Goal: Task Accomplishment & Management: Manage account settings

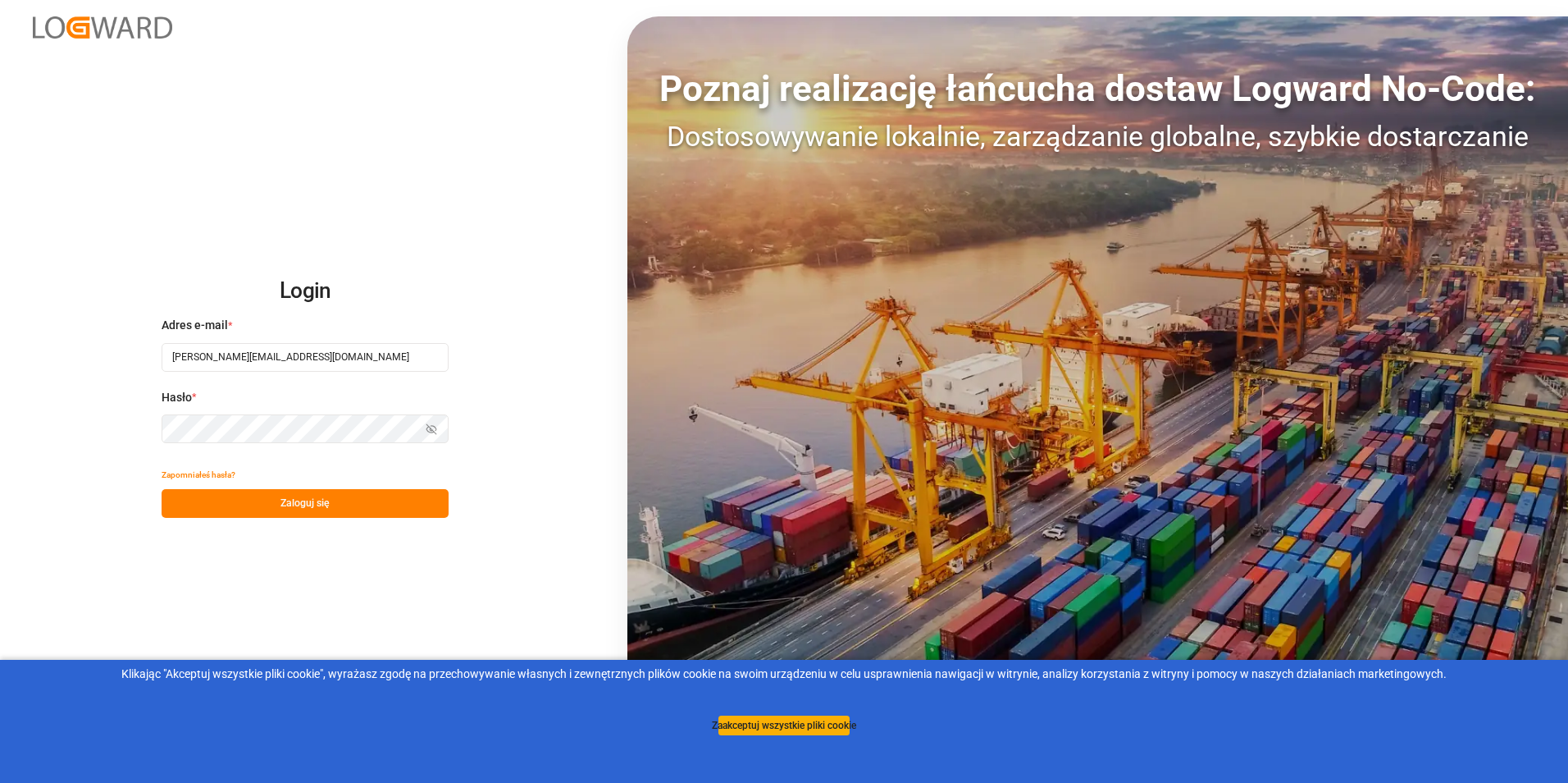
click at [315, 356] on input "[PERSON_NAME][EMAIL_ADDRESS][DOMAIN_NAME]" at bounding box center [305, 357] width 287 height 29
drag, startPoint x: 363, startPoint y: 357, endPoint x: 0, endPoint y: 346, distance: 363.2
click at [0, 346] on html "Login Adres e-mail * [PERSON_NAME][EMAIL_ADDRESS][DOMAIN_NAME] Hasło * [GEOGRAP…" at bounding box center [784, 391] width 1568 height 783
paste input "[PERSON_NAME].[PERSON_NAME]"
type input "[PERSON_NAME][EMAIL_ADDRESS][DOMAIN_NAME]"
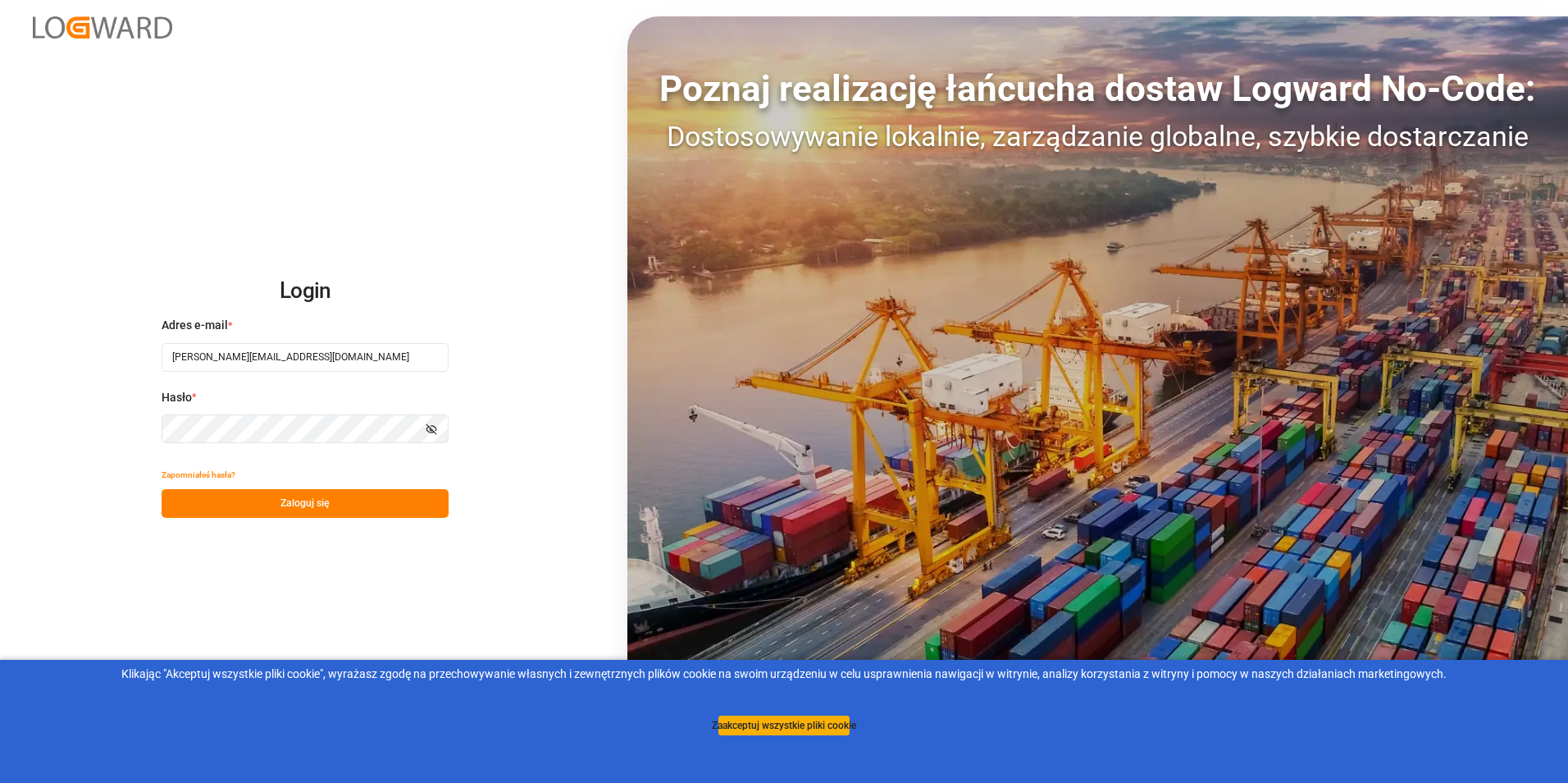
click at [88, 426] on div "Login Adres e-mail * [PERSON_NAME][EMAIL_ADDRESS][DOMAIN_NAME] [PERSON_NAME] * …" at bounding box center [784, 391] width 1568 height 783
click at [176, 507] on button "Zaloguj się" at bounding box center [305, 503] width 287 height 29
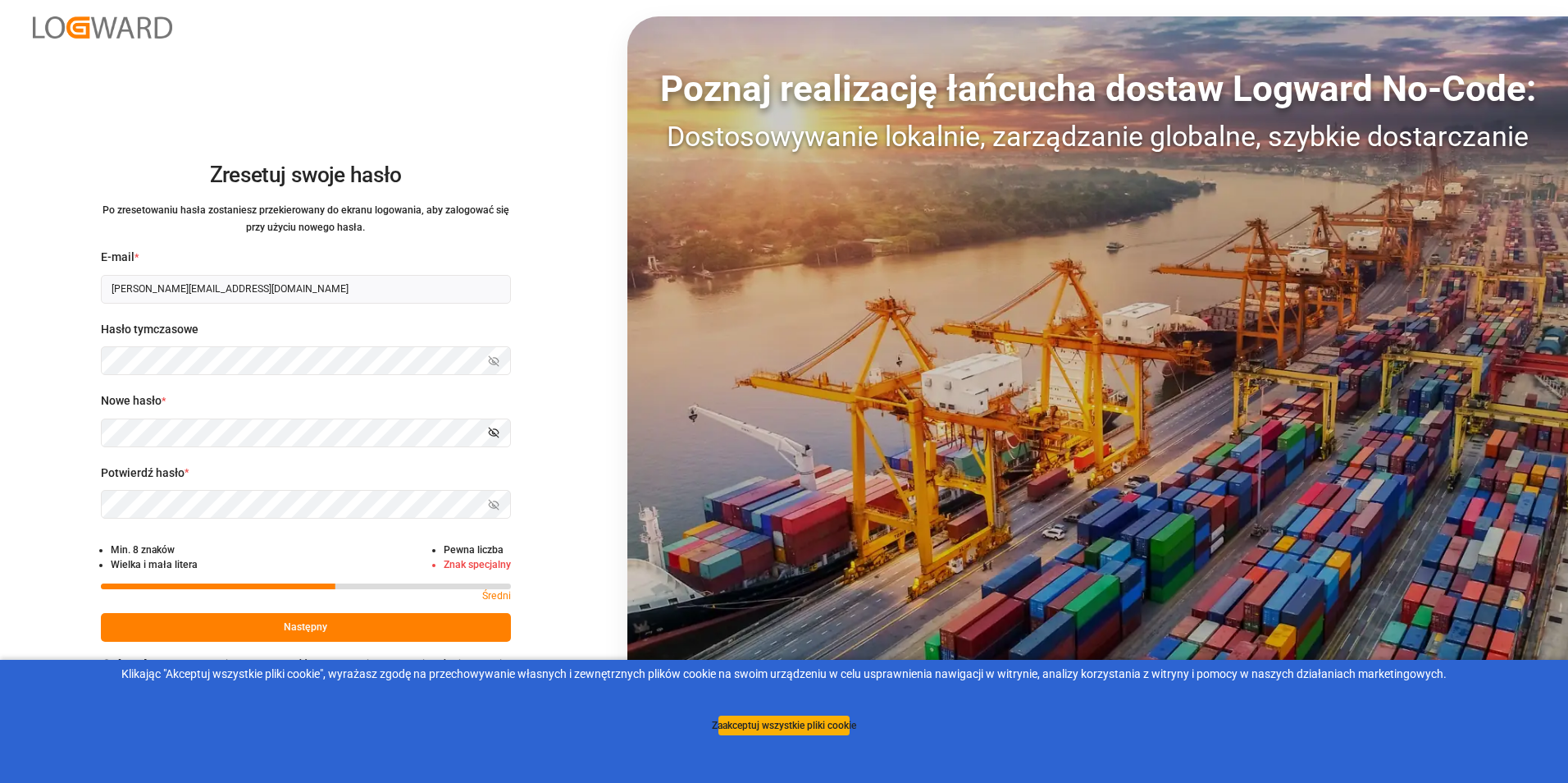
drag, startPoint x: 57, startPoint y: 493, endPoint x: 77, endPoint y: 503, distance: 22.4
click at [58, 493] on div "Zresetuj swoje hasło Po zresetowaniu hasła zostaniesz przekierowany do ekranu l…" at bounding box center [305, 391] width 611 height 783
drag, startPoint x: 27, startPoint y: 529, endPoint x: 39, endPoint y: 532, distance: 12.4
click at [27, 529] on div "Zresetuj swoje hasło Po zresetowaniu hasła zostaniesz przekierowany do ekranu l…" at bounding box center [305, 391] width 611 height 783
click at [286, 626] on button "Następny" at bounding box center [306, 627] width 410 height 29
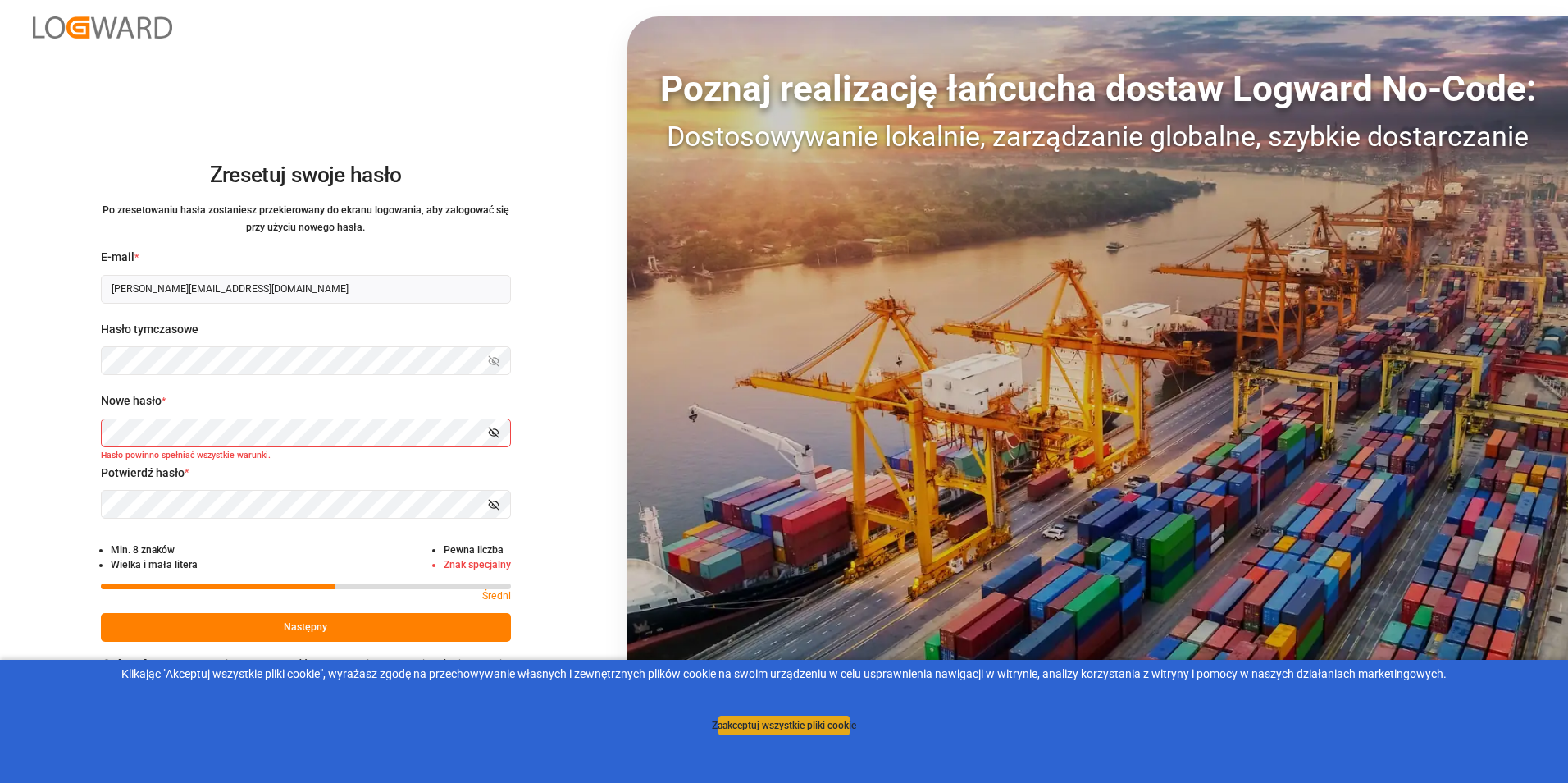
click at [815, 723] on button "Zaakceptuj wszystkie pliki cookie" at bounding box center [784, 725] width 132 height 20
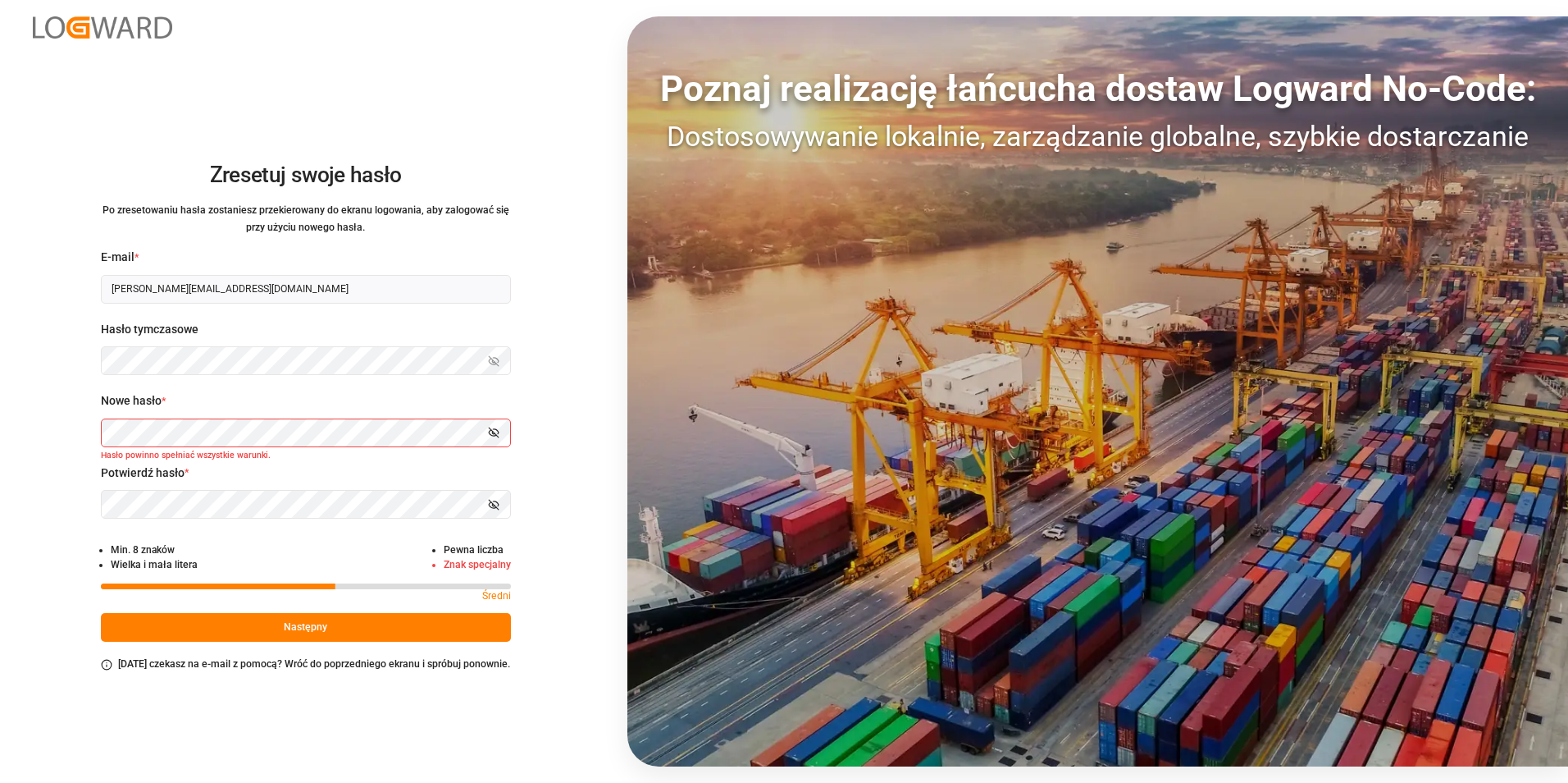
click at [353, 628] on button "Następny" at bounding box center [306, 627] width 410 height 29
click at [71, 434] on div "Zresetuj swoje hasło Po zresetowaniu hasła zostaniesz przekierowany do ekranu l…" at bounding box center [305, 391] width 611 height 783
click at [57, 498] on div "Zresetuj swoje hasło Po zresetowaniu hasła zostaniesz przekierowany do ekranu l…" at bounding box center [305, 391] width 611 height 783
click at [22, 555] on div "Zresetuj swoje hasło Po zresetowaniu hasła zostaniesz przekierowany do ekranu l…" at bounding box center [305, 391] width 611 height 783
click at [120, 547] on li "Min. 8 znaków" at bounding box center [154, 550] width 87 height 15
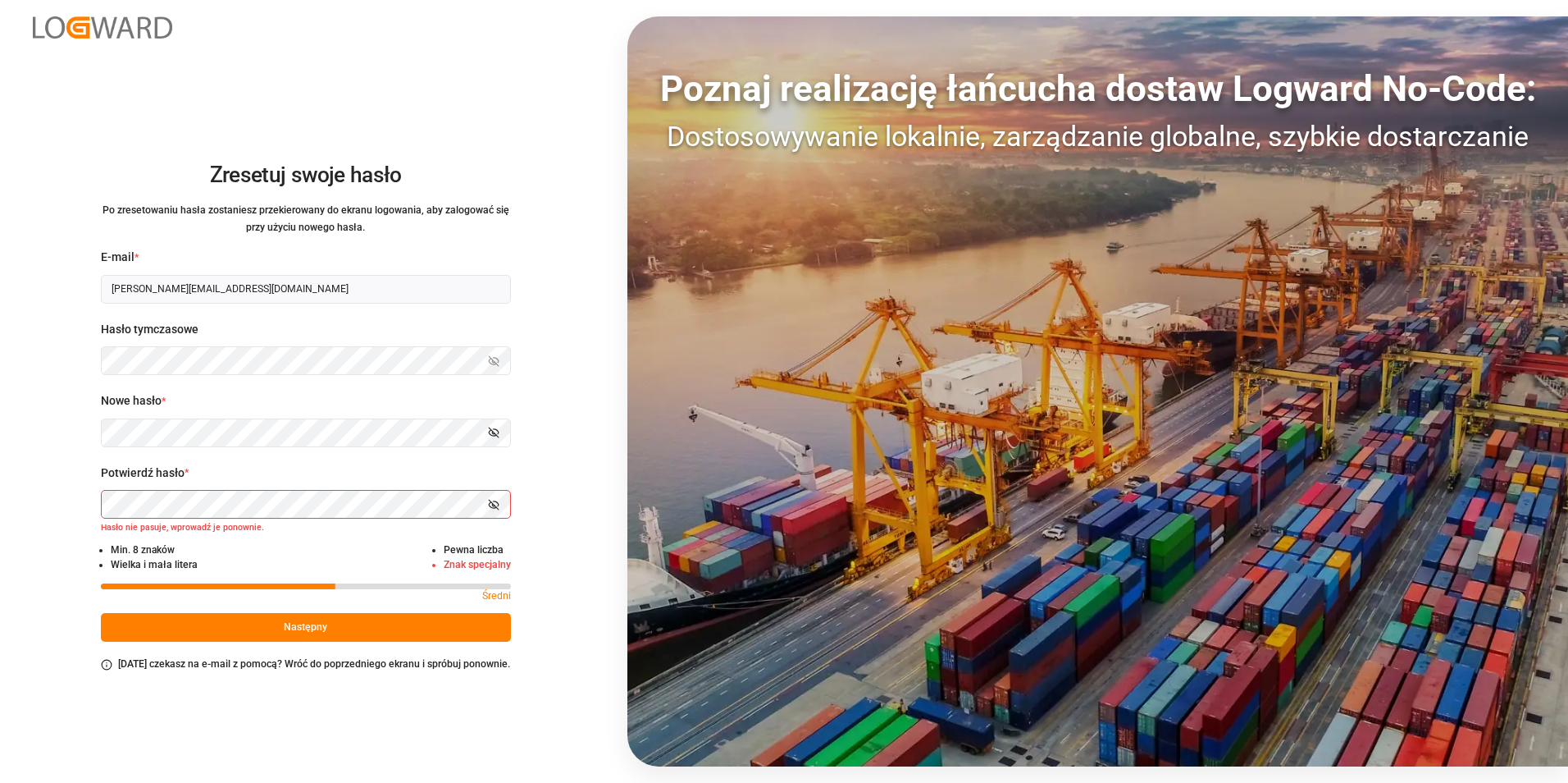
click at [28, 531] on div "Zresetuj swoje hasło Po zresetowaniu hasła zostaniesz przekierowany do ekranu l…" at bounding box center [305, 391] width 611 height 783
click at [49, 510] on div "Zresetuj swoje hasło Po zresetowaniu hasła zostaniesz przekierowany do ekranu l…" at bounding box center [305, 391] width 611 height 783
click at [20, 582] on div "Zresetuj swoje hasło Po zresetowaniu hasła zostaniesz przekierowany do ekranu l…" at bounding box center [305, 391] width 611 height 783
click at [57, 536] on div "Zresetuj swoje hasło Po zresetowaniu hasła zostaniesz przekierowany do ekranu l…" at bounding box center [305, 391] width 611 height 783
click at [63, 482] on div "Zresetuj swoje hasło Po zresetowaniu hasła zostaniesz przekierowany do ekranu l…" at bounding box center [305, 391] width 611 height 783
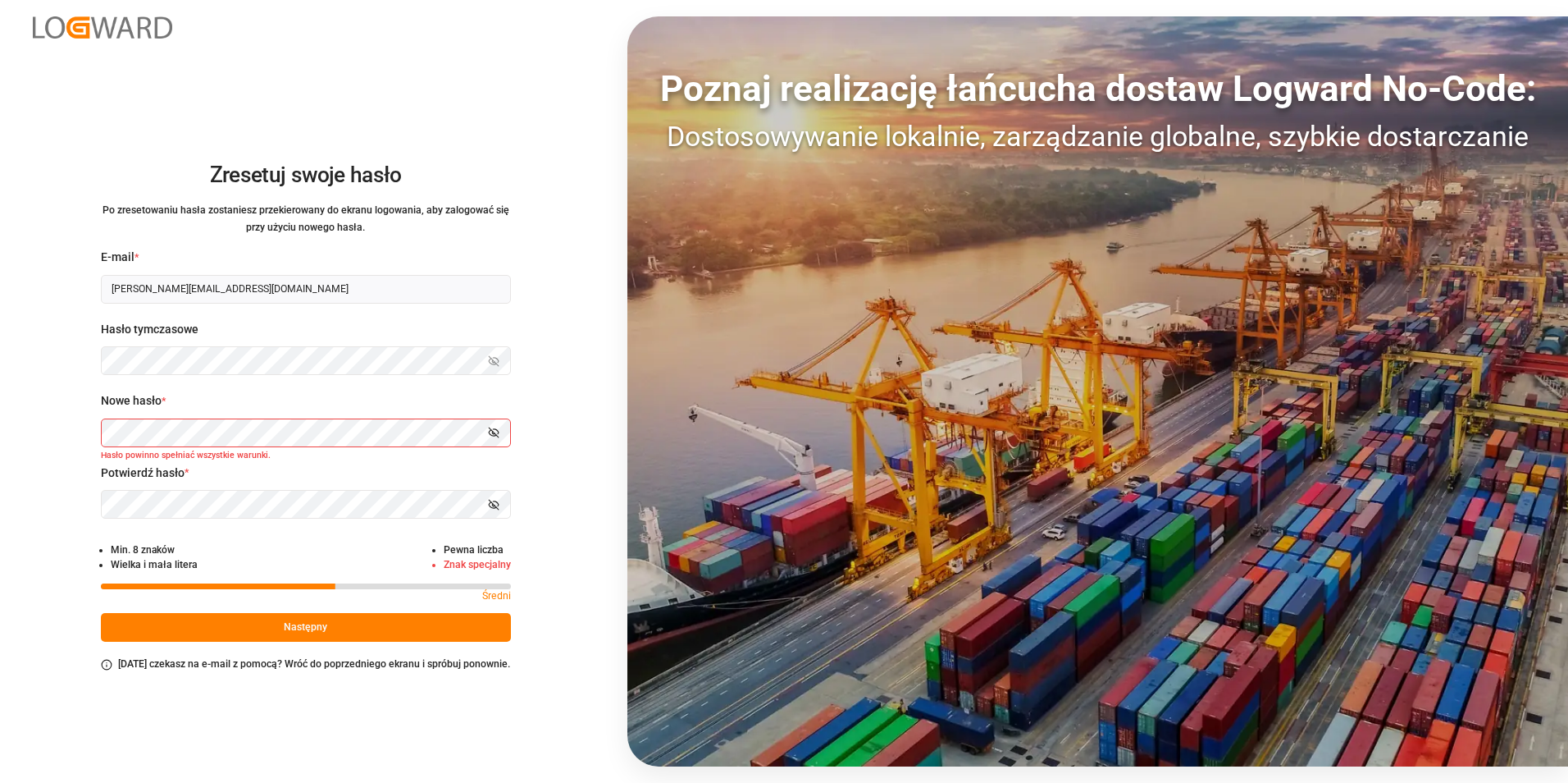
click at [174, 453] on small "Hasło powinno spełniać wszystkie warunki." at bounding box center [306, 457] width 410 height 15
click at [96, 429] on div "Zresetuj swoje hasło Po zresetowaniu hasła zostaniesz przekierowany do ekranu l…" at bounding box center [305, 391] width 611 height 783
drag, startPoint x: 44, startPoint y: 481, endPoint x: 57, endPoint y: 483, distance: 13.2
click at [45, 481] on div "Zresetuj swoje hasło Po zresetowaniu hasła zostaniesz przekierowany do ekranu l…" at bounding box center [305, 391] width 611 height 783
click at [0, 506] on html "Zresetuj swoje hasło Po zresetowaniu hasła zostaniesz przekierowany do ekranu l…" at bounding box center [784, 391] width 1568 height 783
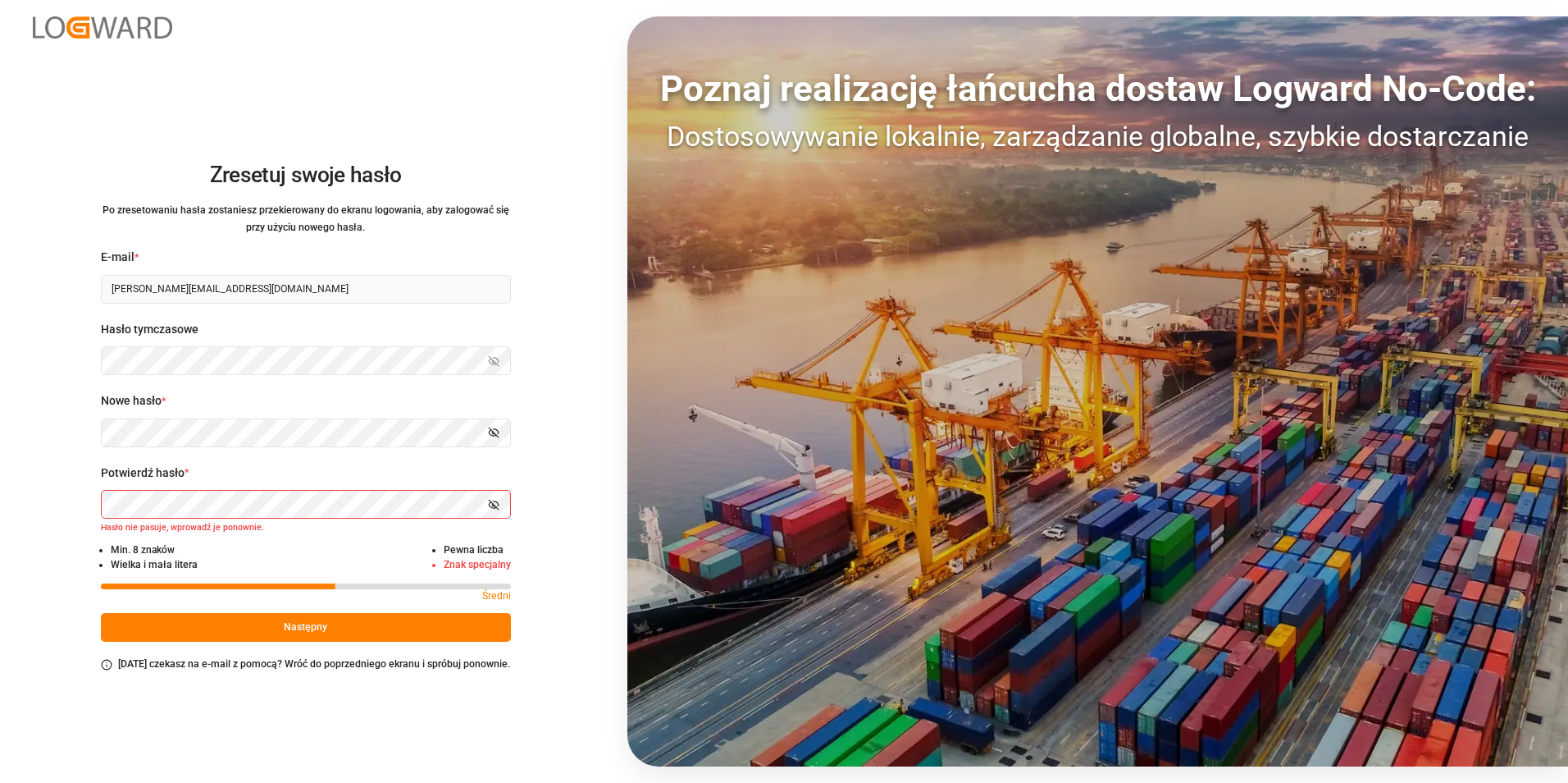
click at [21, 522] on div "Zresetuj swoje hasło Po zresetowaniu hasła zostaniesz przekierowany do ekranu l…" at bounding box center [305, 391] width 611 height 783
click at [103, 528] on small "Hasło nie pasuje, wprowadź je ponownie." at bounding box center [306, 529] width 410 height 15
click at [151, 526] on small "Hasło nie pasuje, wprowadź je ponownie." at bounding box center [306, 529] width 410 height 15
click at [67, 494] on div "Zresetuj swoje hasło Po zresetowaniu hasła zostaniesz przekierowany do ekranu l…" at bounding box center [305, 391] width 611 height 783
click at [73, 511] on div "Zresetuj swoje hasło Po zresetowaniu hasła zostaniesz przekierowany do ekranu l…" at bounding box center [305, 391] width 611 height 783
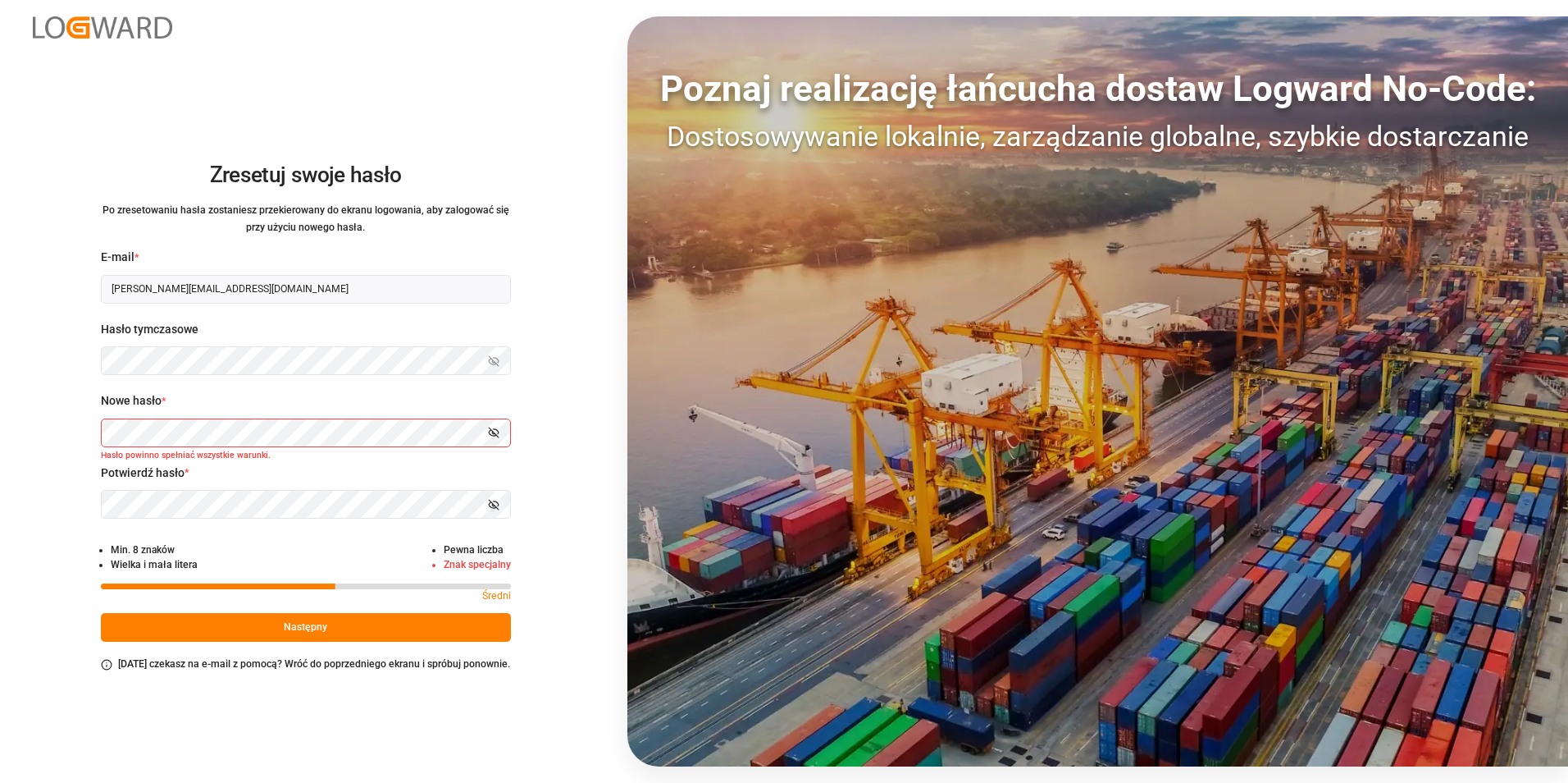
click at [478, 562] on small "Znak specjalny" at bounding box center [478, 565] width 67 height 11
click at [474, 551] on small "Pewna liczba" at bounding box center [474, 550] width 60 height 11
click at [152, 565] on small "Wielka i mała litera" at bounding box center [154, 565] width 87 height 11
click at [478, 553] on small "Pewna liczba" at bounding box center [474, 550] width 60 height 11
click at [478, 552] on small "Pewna liczba" at bounding box center [474, 550] width 60 height 11
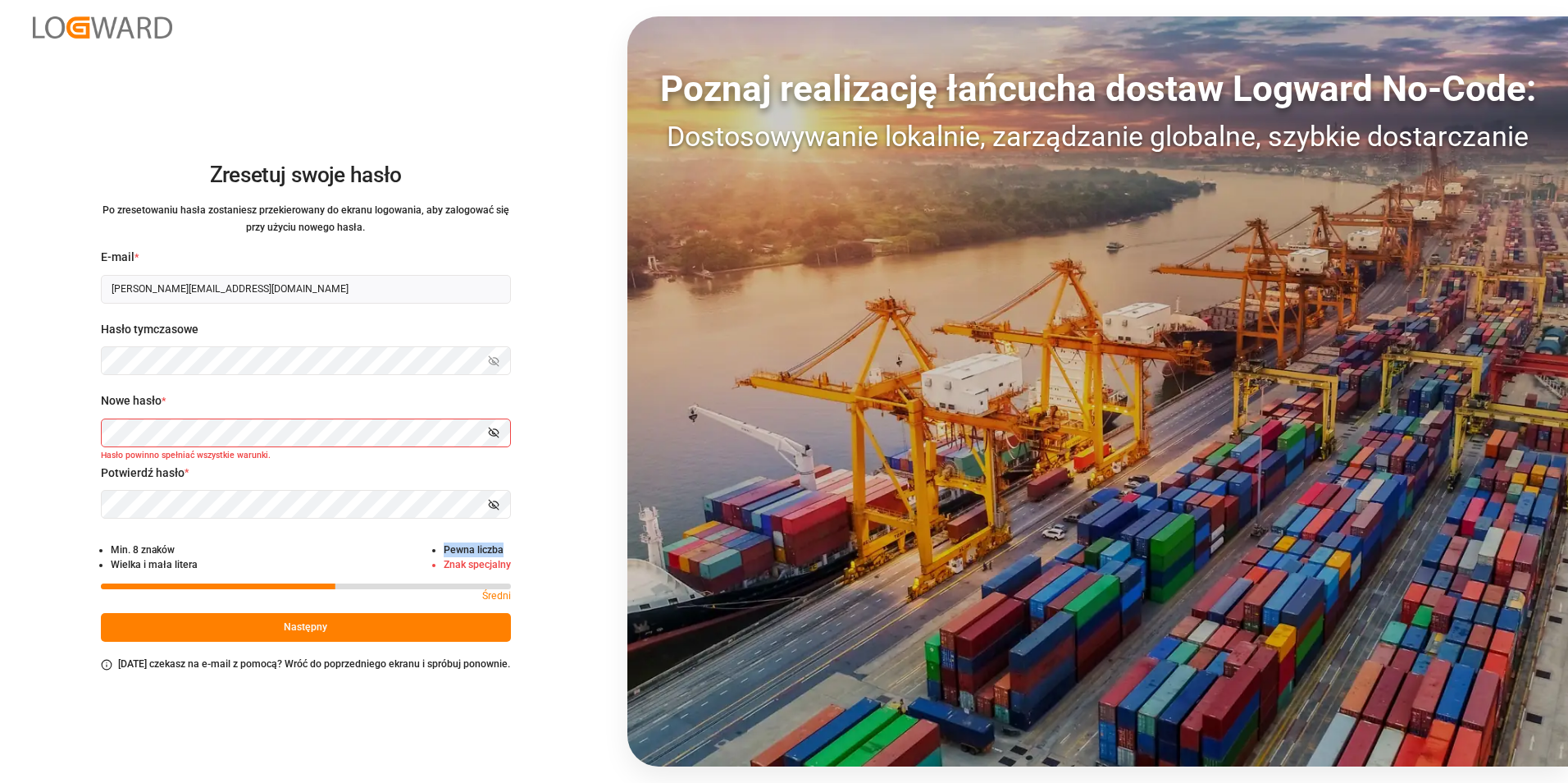
click at [478, 552] on small "Pewna liczba" at bounding box center [474, 550] width 60 height 11
drag, startPoint x: 478, startPoint y: 552, endPoint x: 495, endPoint y: 594, distance: 45.3
click at [494, 594] on p "Średni" at bounding box center [496, 597] width 29 height 17
drag, startPoint x: 10, startPoint y: 529, endPoint x: 44, endPoint y: 566, distance: 50.2
click at [11, 531] on div "Zresetuj swoje hasło Po zresetowaniu hasła zostaniesz przekierowany do ekranu l…" at bounding box center [305, 391] width 611 height 783
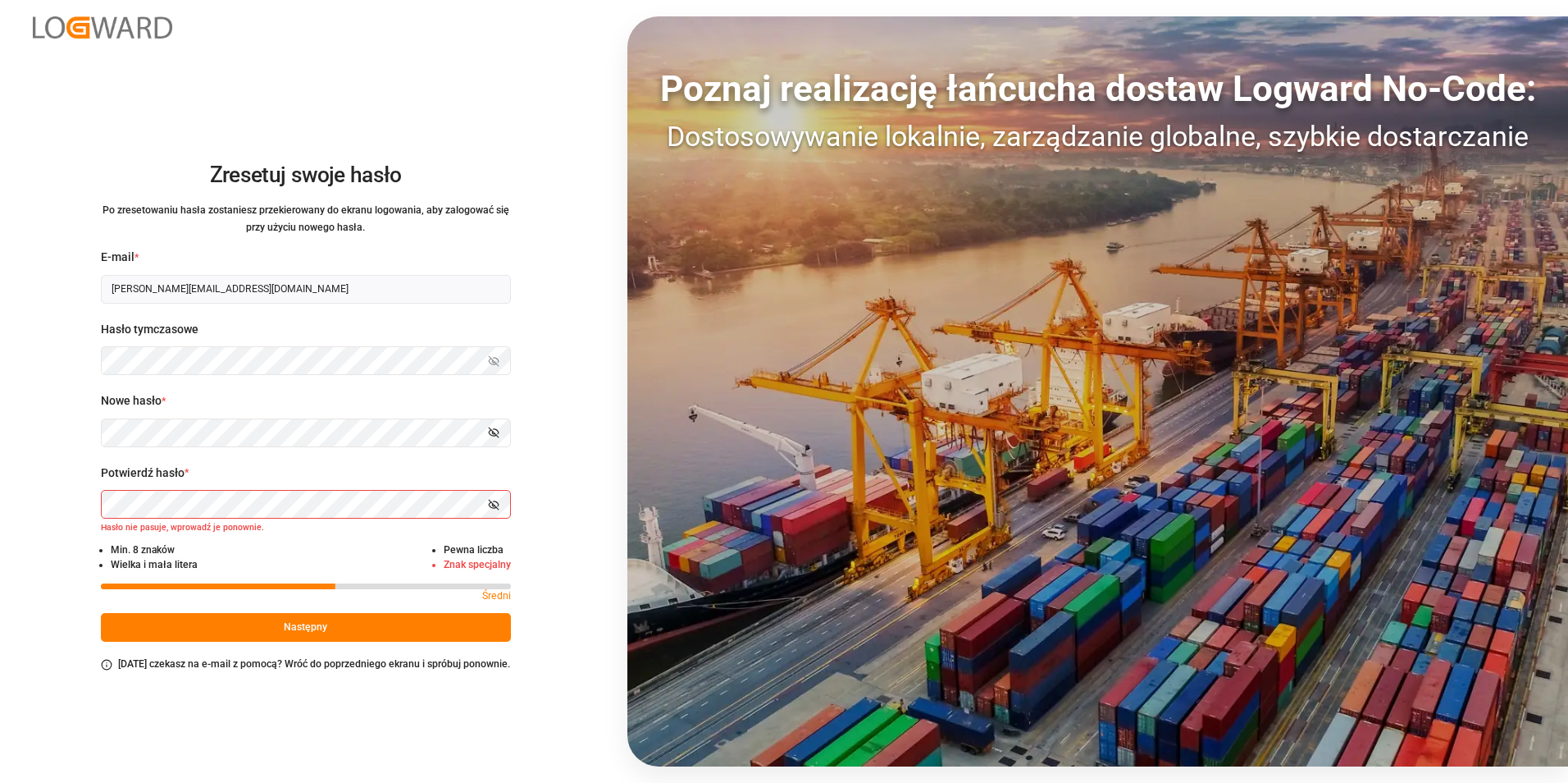
drag, startPoint x: 43, startPoint y: 512, endPoint x: 63, endPoint y: 509, distance: 20.2
click at [43, 511] on div "Zresetuj swoje hasło Po zresetowaniu hasła zostaniesz przekierowany do ekranu l…" at bounding box center [305, 391] width 611 height 783
click at [0, 453] on html "Zresetuj swoje hasło Po zresetowaniu hasła zostaniesz przekierowany do ekranu l…" at bounding box center [784, 391] width 1568 height 783
click at [62, 511] on div "Zresetuj swoje hasło Po zresetowaniu hasła zostaniesz przekierowany do ekranu l…" at bounding box center [305, 391] width 611 height 783
click at [0, 384] on html "Zresetuj swoje hasło Po zresetowaniu hasła zostaniesz przekierowany do ekranu l…" at bounding box center [784, 391] width 1568 height 783
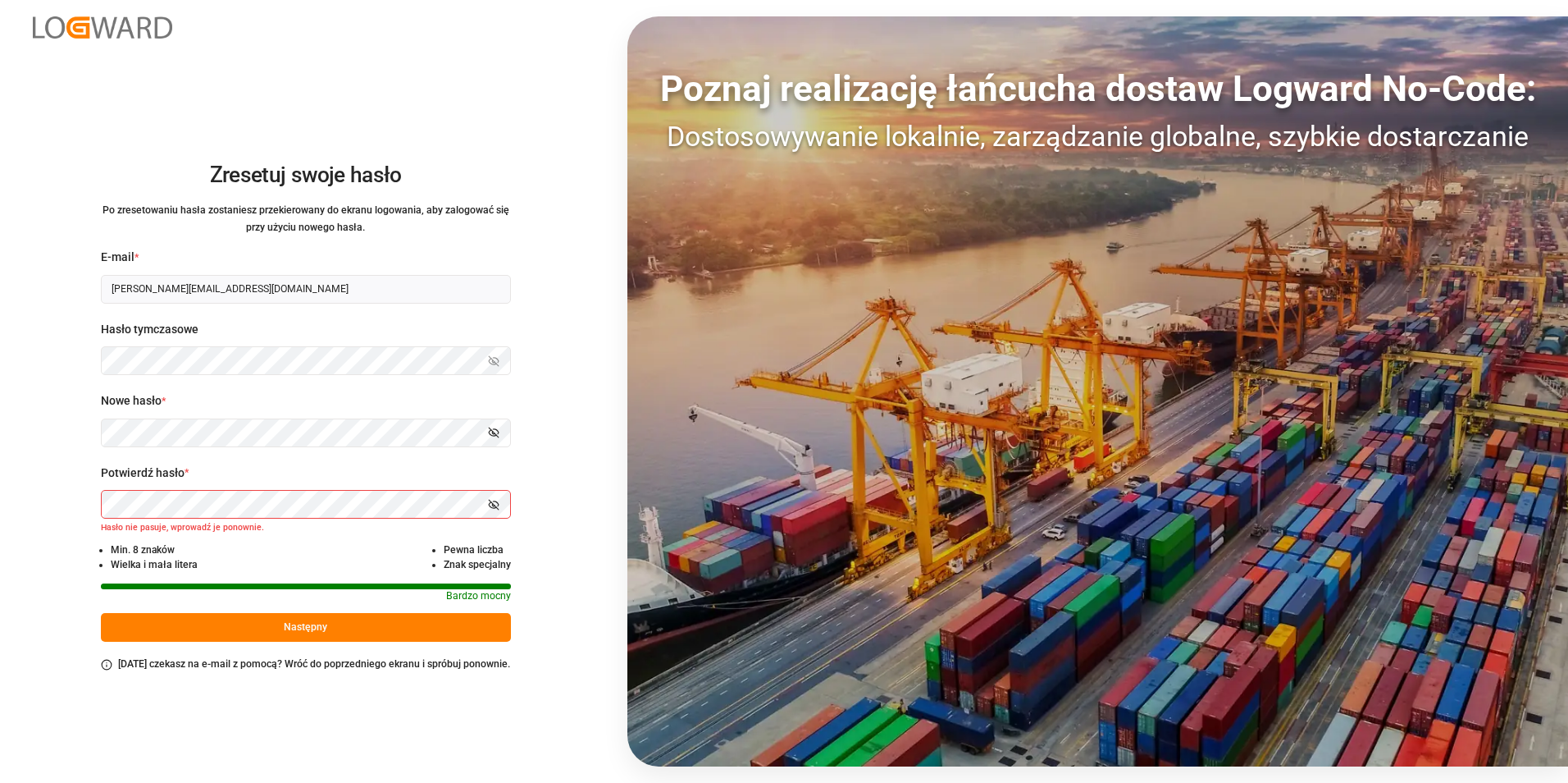
click at [20, 519] on div "Zresetuj swoje hasło Po zresetowaniu hasła zostaniesz przekierowany do ekranu l…" at bounding box center [305, 391] width 611 height 783
click at [0, 479] on html "Zresetuj swoje hasło Po zresetowaniu hasła zostaniesz przekierowany do ekranu l…" at bounding box center [784, 391] width 1568 height 783
click at [26, 512] on div "Zresetuj swoje hasło Po zresetowaniu hasła zostaniesz przekierowany do ekranu l…" at bounding box center [305, 391] width 611 height 783
click at [277, 625] on button "Następny" at bounding box center [306, 627] width 410 height 29
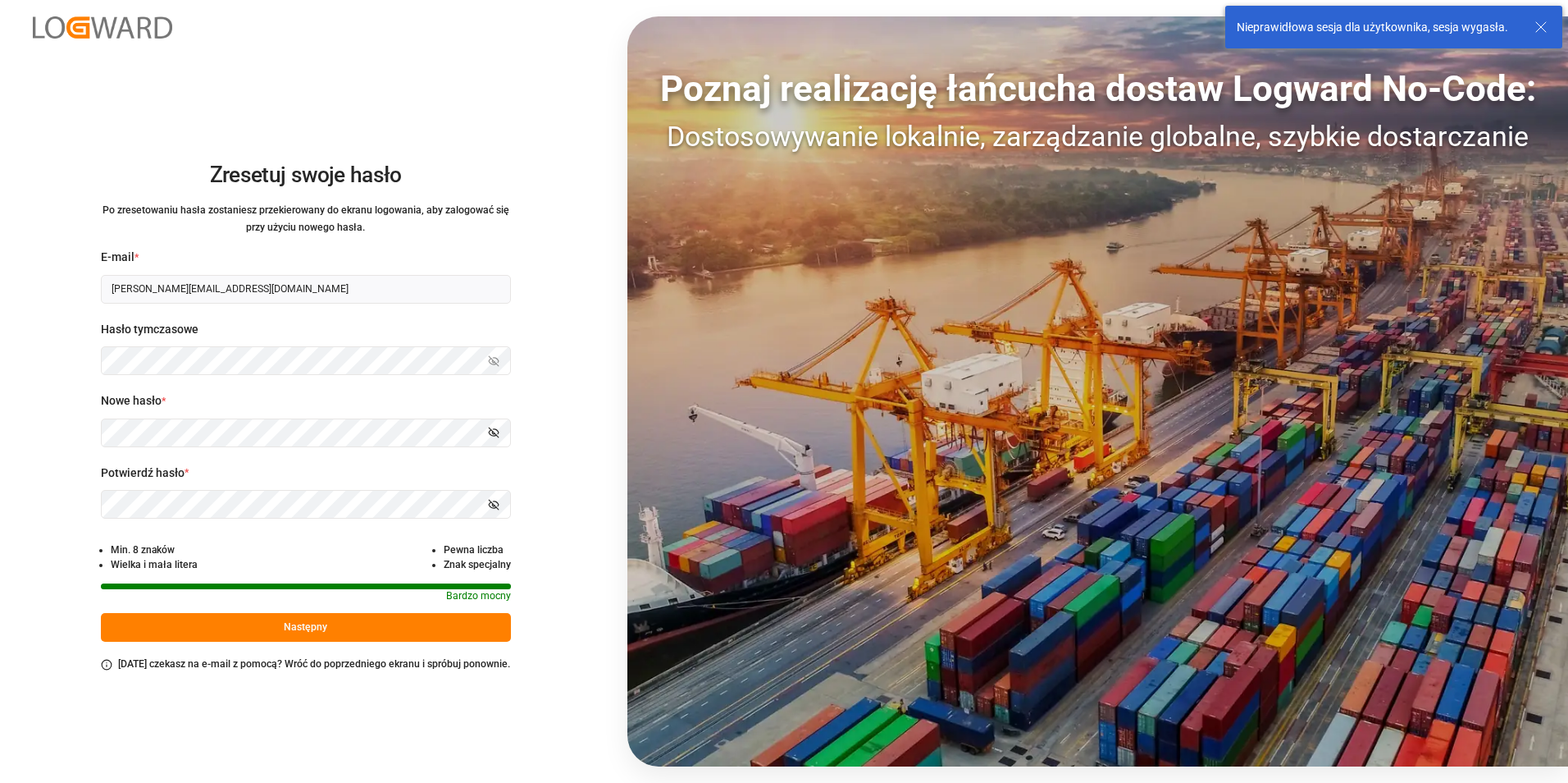
click at [1367, 26] on div "Nieprawidłowa sesja dla użytkownika, sesja wygasła." at bounding box center [1378, 27] width 282 height 17
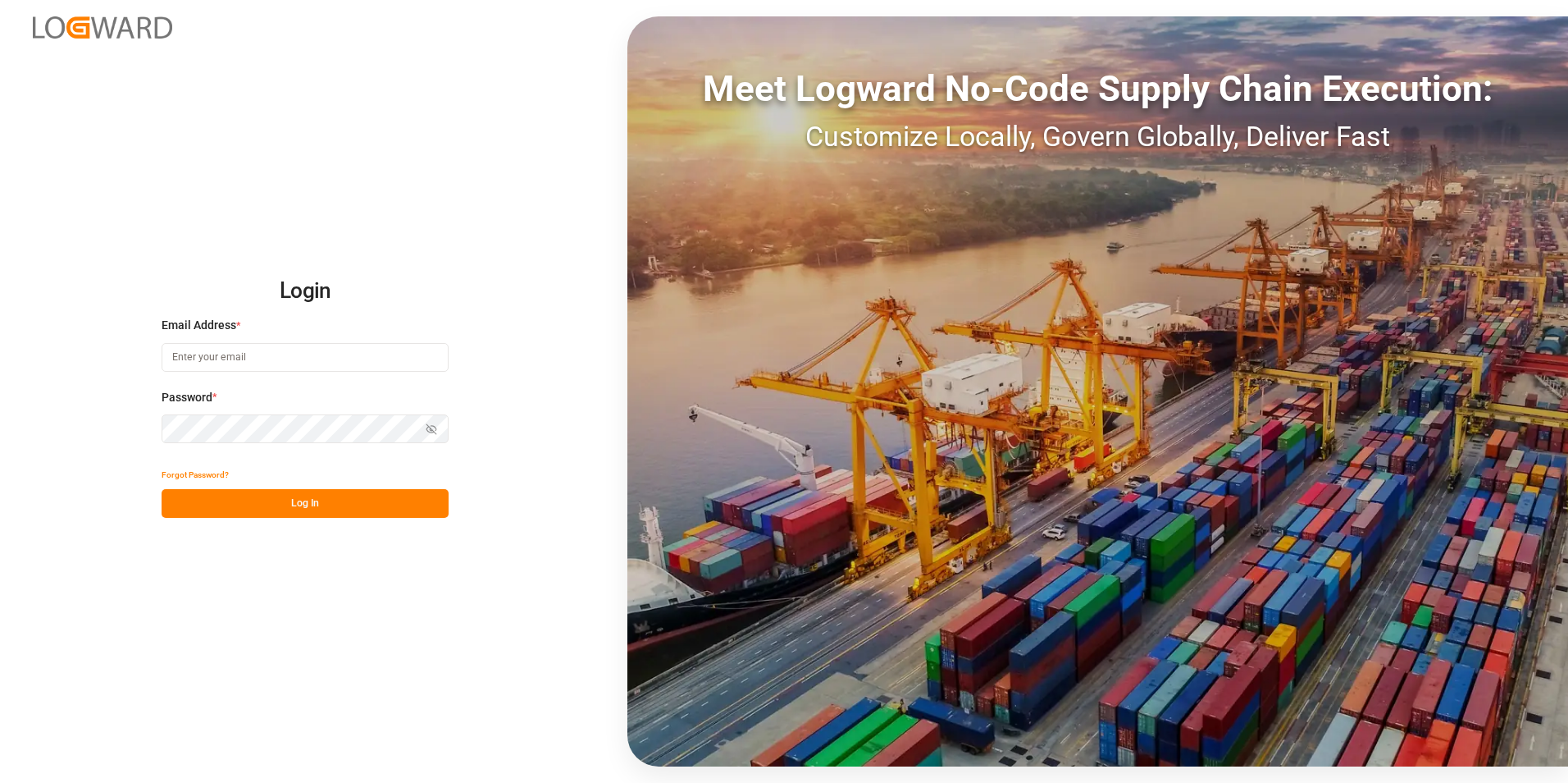
type input "[PERSON_NAME][EMAIL_ADDRESS][DOMAIN_NAME]"
click at [375, 364] on input "[PERSON_NAME][EMAIL_ADDRESS][DOMAIN_NAME]" at bounding box center [305, 357] width 287 height 29
drag, startPoint x: 371, startPoint y: 358, endPoint x: 204, endPoint y: 327, distance: 169.9
click at [0, 306] on html "Login Email Address * jakub.klimarczyk@everest-transport.pl Password * Show pas…" at bounding box center [784, 391] width 1568 height 783
click at [292, 353] on input at bounding box center [305, 357] width 287 height 29
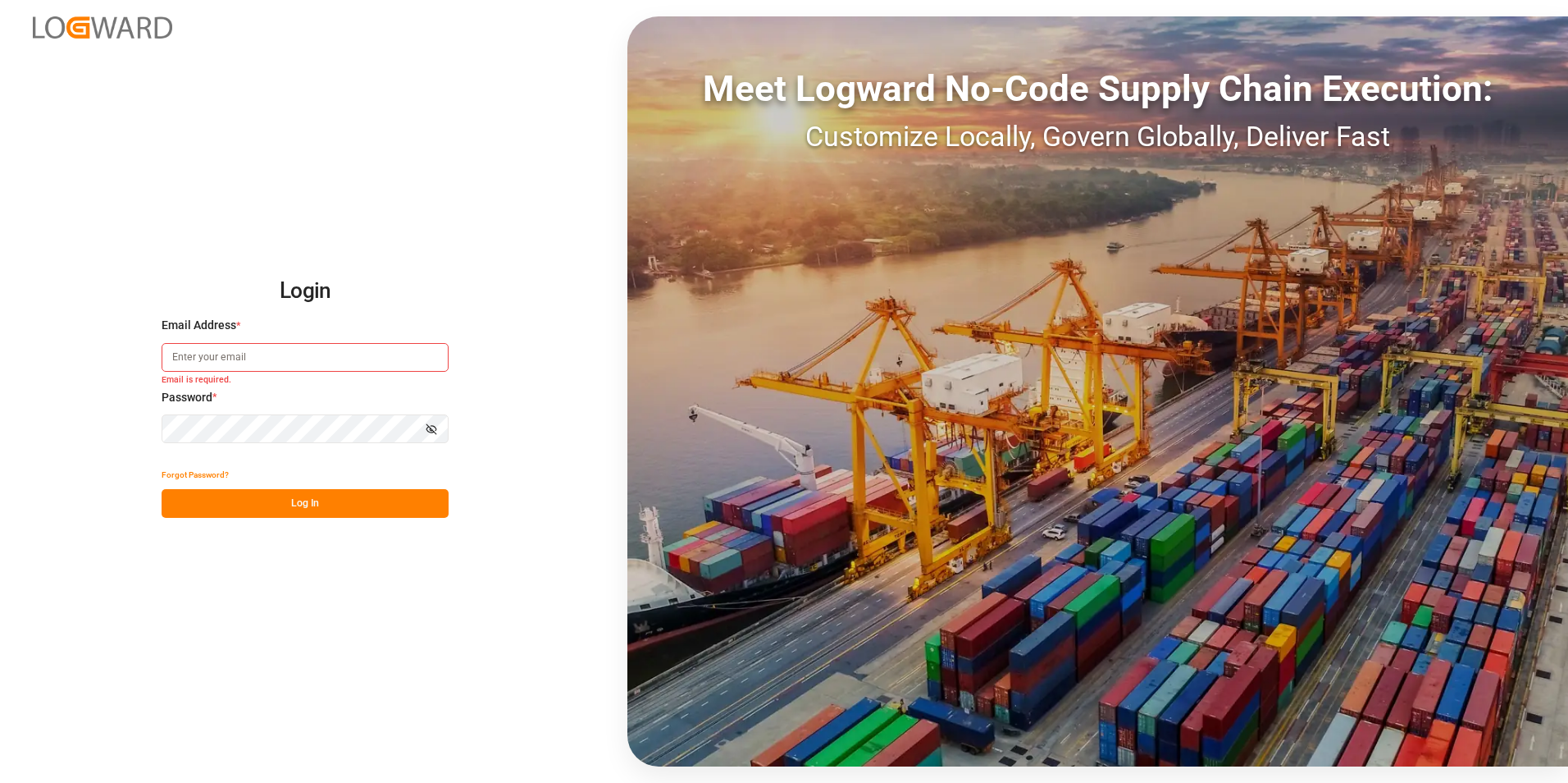
paste input "[PERSON_NAME][EMAIL_ADDRESS][DOMAIN_NAME]"
type input "[PERSON_NAME][EMAIL_ADDRESS][DOMAIN_NAME]"
click at [0, 353] on html "Login Email Address * michal.lewandowski@everest-transport.pl Password * Show p…" at bounding box center [784, 391] width 1568 height 783
click at [144, 558] on div "Login Email Address * michal.lewandowski@everest-transport.pl Password * Show p…" at bounding box center [784, 391] width 1568 height 783
click at [210, 503] on button "Log In" at bounding box center [305, 503] width 287 height 29
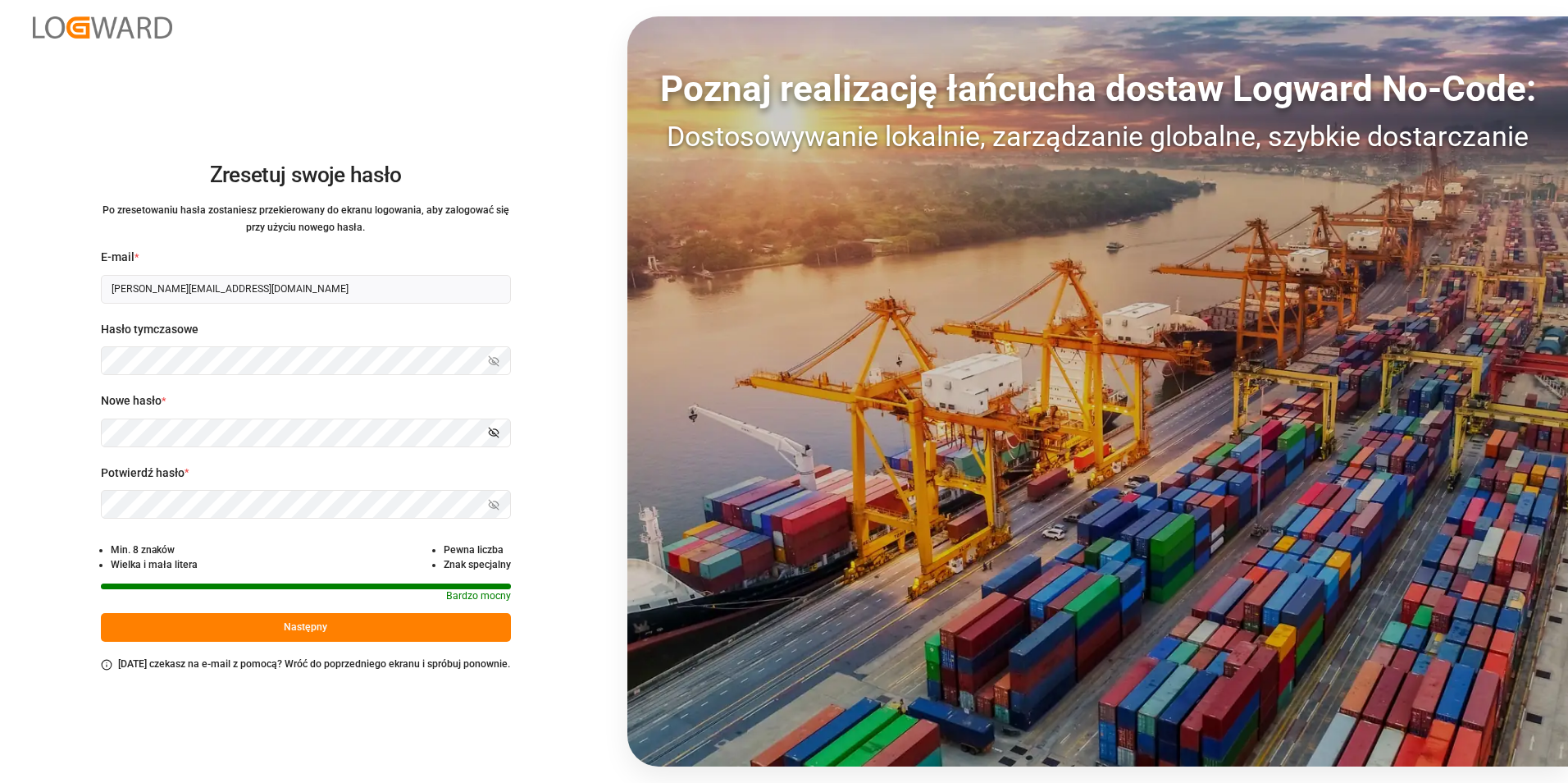
click at [74, 562] on div "Zresetuj swoje hasło Po zresetowaniu hasła zostaniesz przekierowany do ekranu l…" at bounding box center [305, 391] width 611 height 783
click at [13, 542] on div "Zresetuj swoje hasło Po zresetowaniu hasła zostaniesz przekierowany do ekranu l…" at bounding box center [305, 391] width 611 height 783
click at [0, 403] on html "Zresetuj swoje hasło Po zresetowaniu hasła zostaniesz przekierowany do ekranu l…" at bounding box center [784, 391] width 1568 height 783
drag, startPoint x: 39, startPoint y: 504, endPoint x: 43, endPoint y: 512, distance: 8.9
click at [39, 503] on div "Zresetuj swoje hasło Po zresetowaniu hasła zostaniesz przekierowany do ekranu l…" at bounding box center [305, 391] width 611 height 783
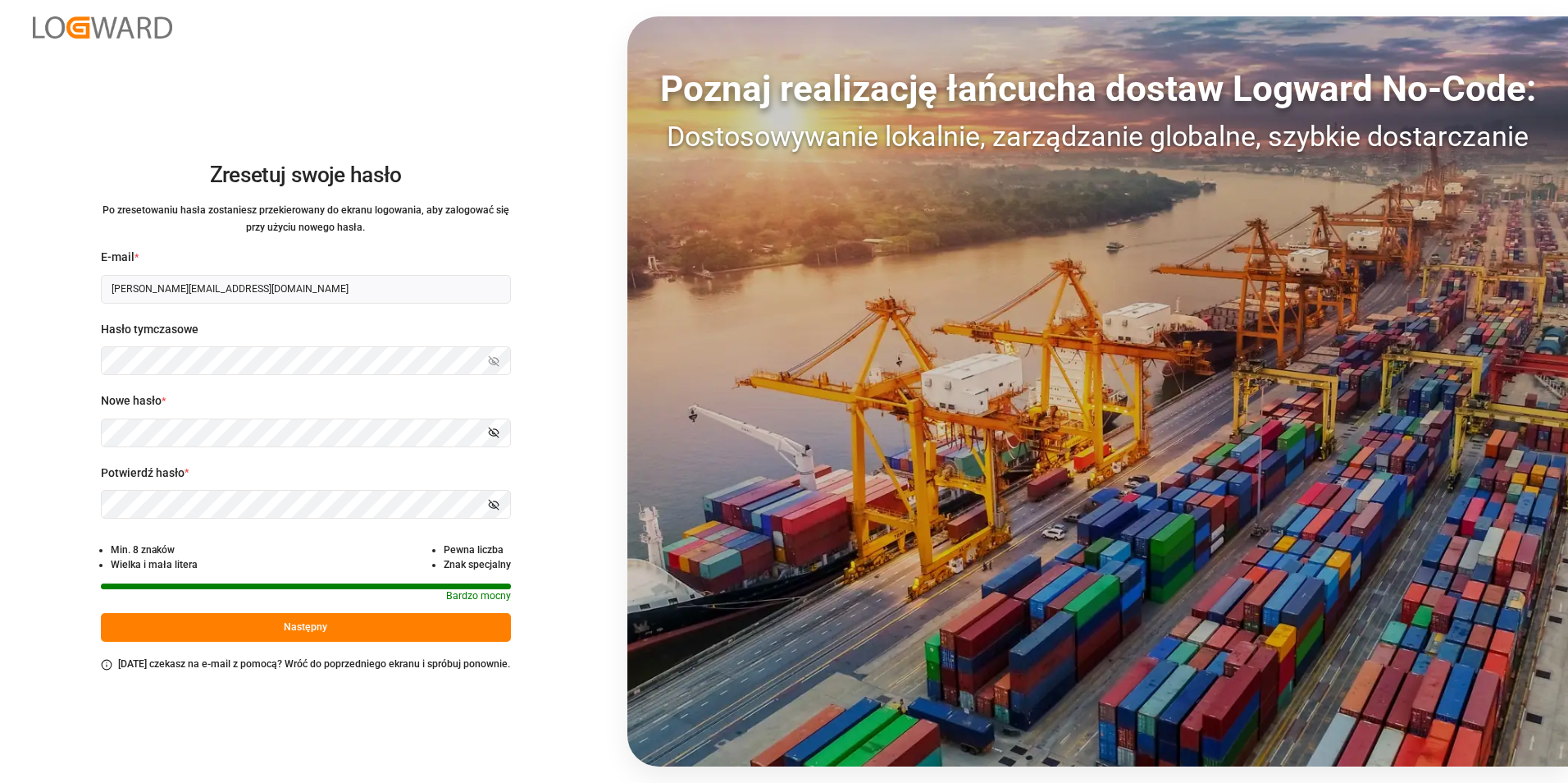
click at [215, 627] on button "Następny" at bounding box center [306, 627] width 410 height 29
